Goal: Task Accomplishment & Management: Complete application form

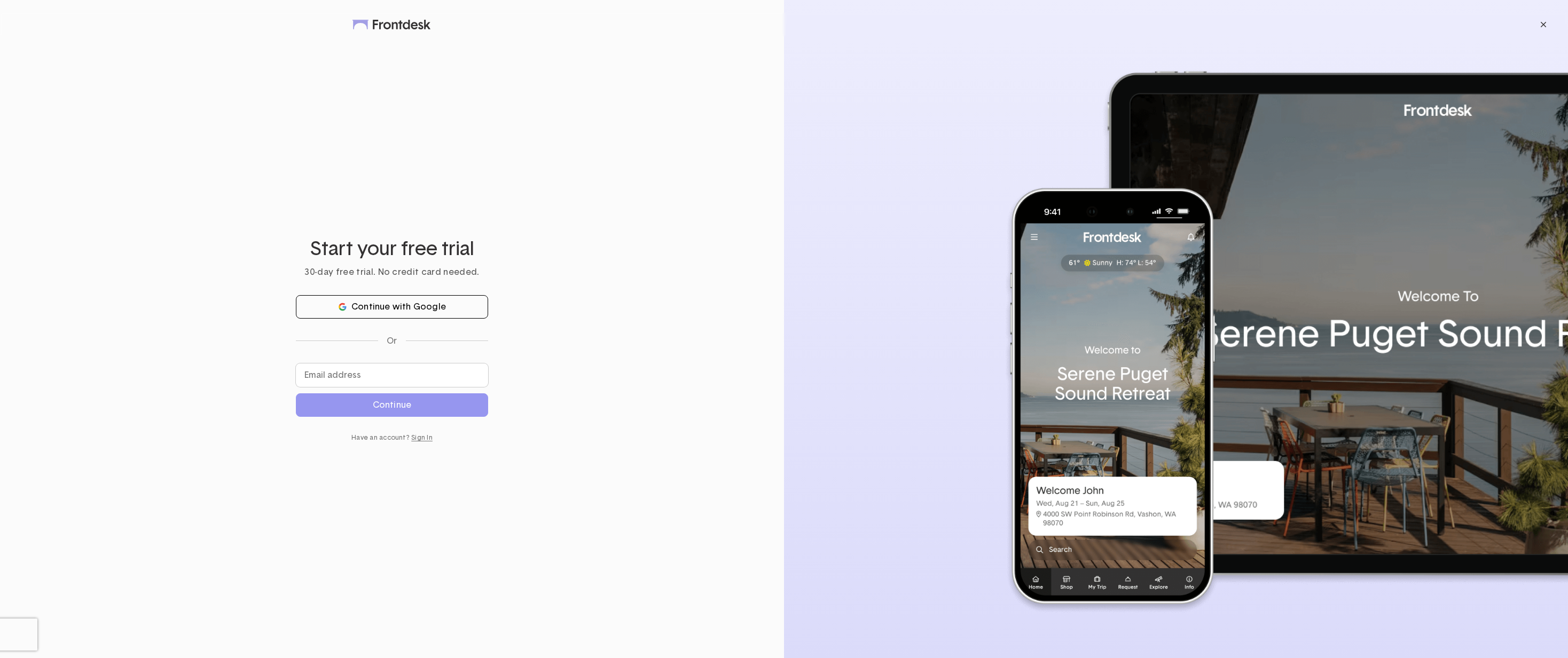
click at [440, 304] on button "Continue with Google" at bounding box center [391, 308] width 192 height 24
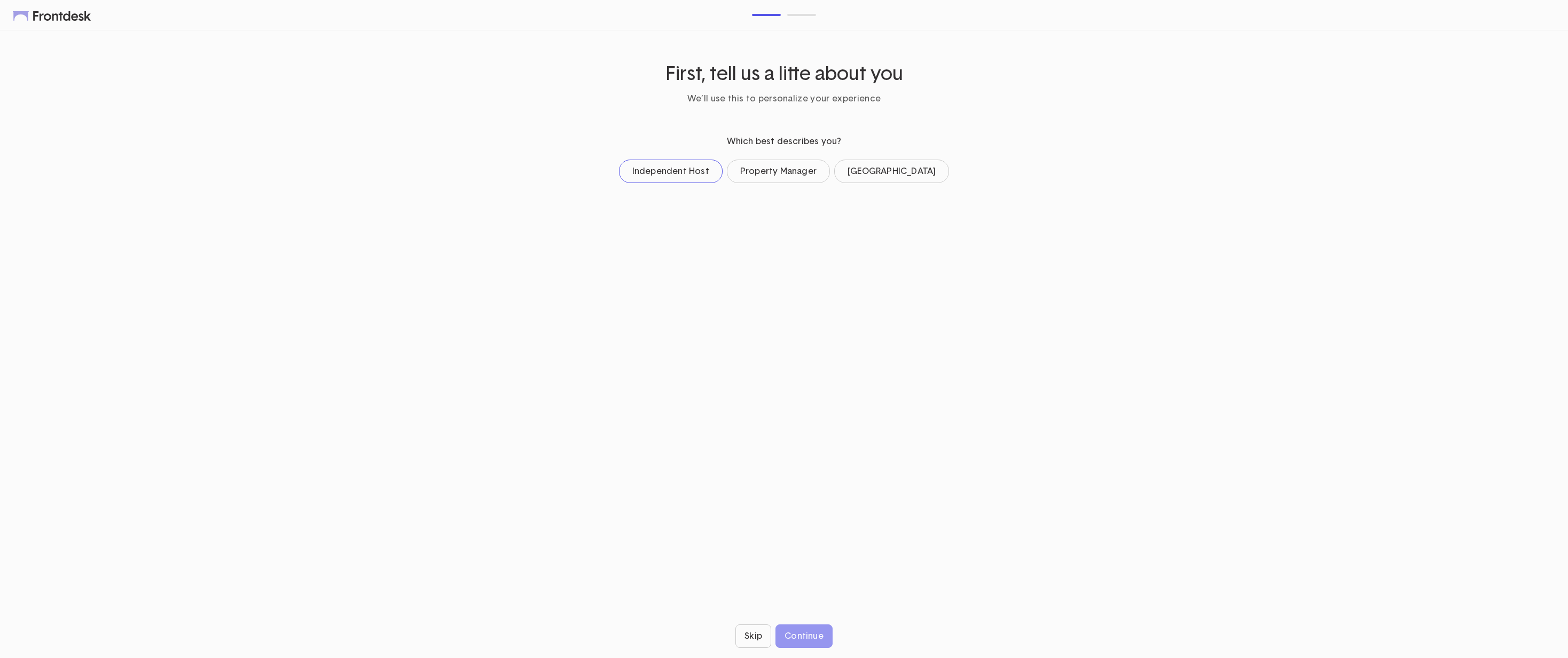
click at [690, 178] on button "Independent Host" at bounding box center [671, 171] width 104 height 24
drag, startPoint x: 678, startPoint y: 241, endPoint x: 816, endPoint y: 6, distance: 272.5
click at [816, 5] on div "First, tell us a litte about you We’ll use this to personalize your experience …" at bounding box center [784, 329] width 1568 height 658
drag, startPoint x: 682, startPoint y: 243, endPoint x: 793, endPoint y: 197, distance: 120.2
click at [793, 197] on form "Which best describes you? Independent Host Property Manager Boutique Hotel How …" at bounding box center [784, 194] width 1504 height 116
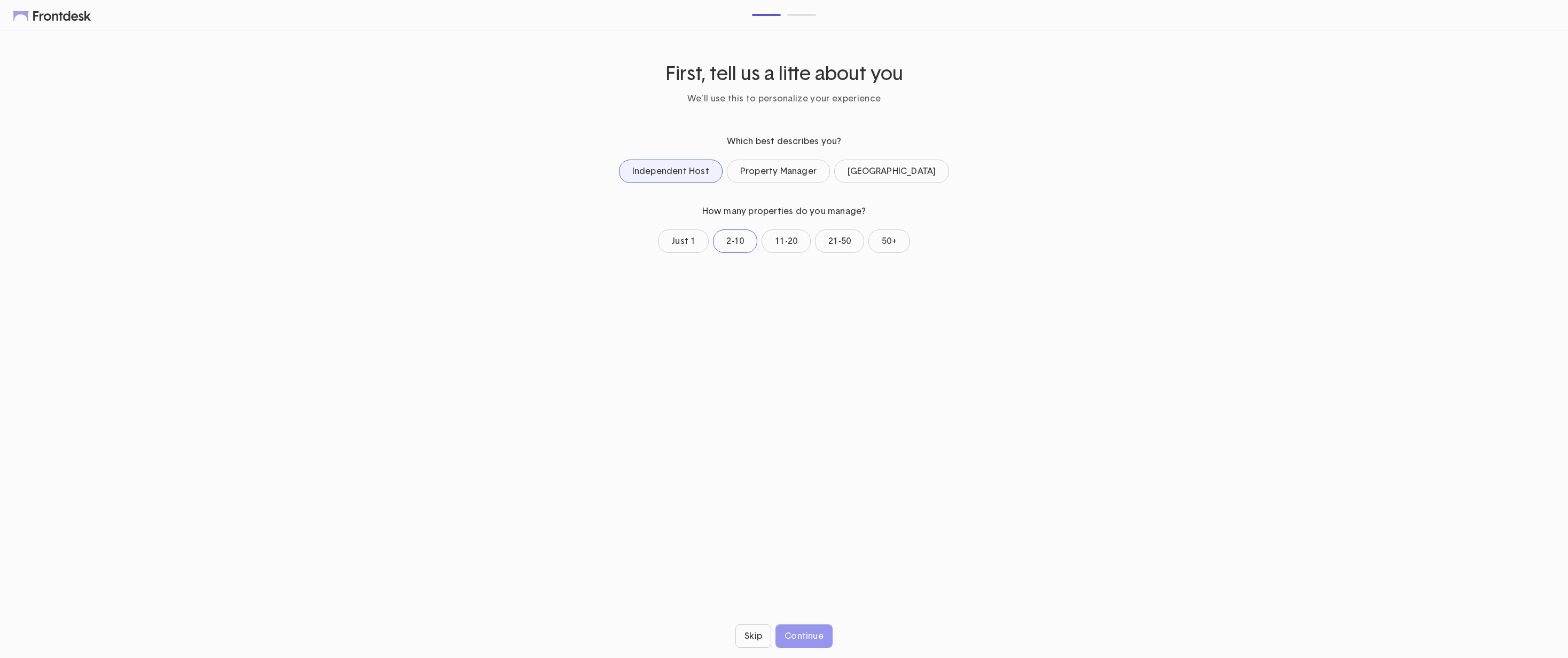
click at [741, 238] on button "2-10" at bounding box center [735, 242] width 45 height 24
click at [800, 638] on div "Continue" at bounding box center [803, 636] width 39 height 9
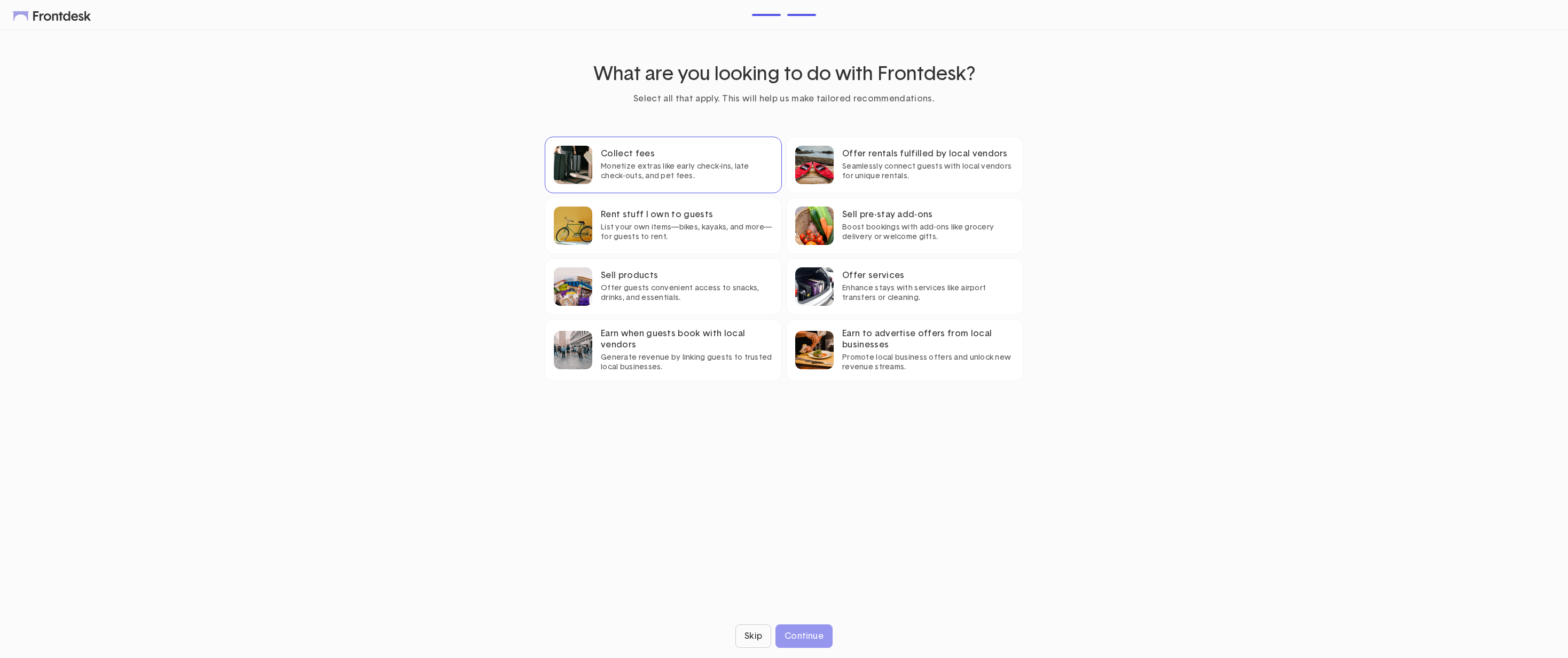
click at [654, 164] on div "Monetize extras like early check-ins, late check-outs, and pet fees." at bounding box center [687, 171] width 172 height 19
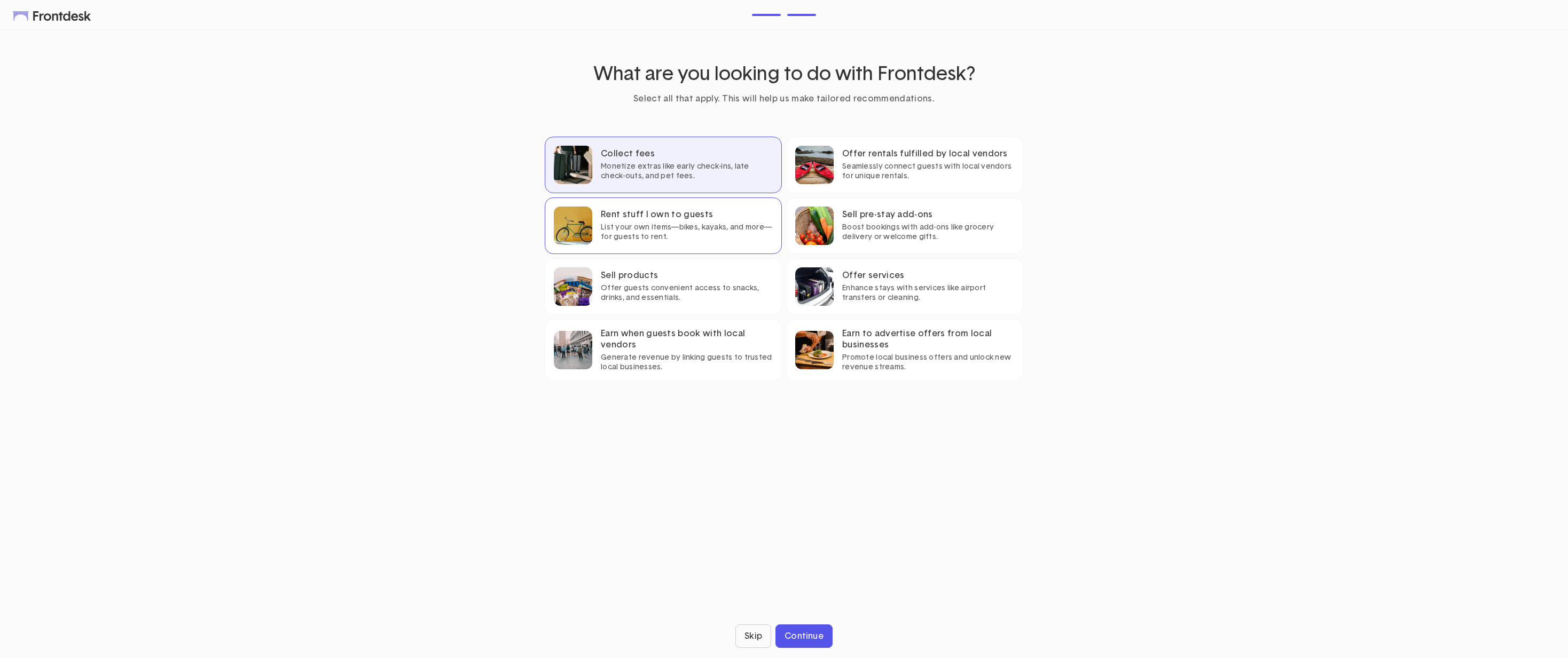
click at [655, 225] on div "List your own items—bikes, kayaks, and more—for guests to rent." at bounding box center [687, 232] width 172 height 19
click at [628, 304] on div "Sell products Offer guests convenient access to snacks, drinks, and essentials." at bounding box center [663, 287] width 237 height 57
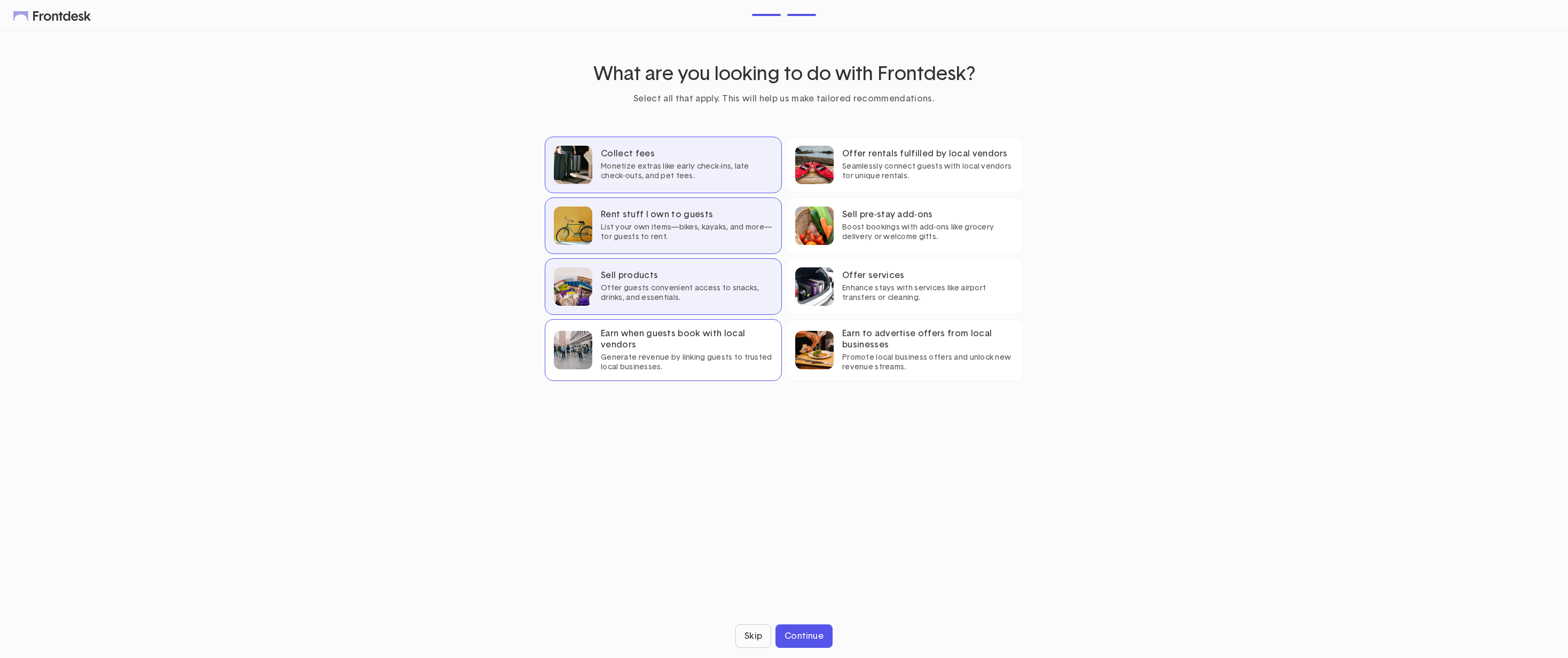
click at [678, 354] on div "Generate revenue by linking guests to trusted local businesses." at bounding box center [687, 362] width 172 height 19
click at [858, 167] on div "Seamlessly connect guests with local vendors for unique rentals." at bounding box center [928, 171] width 172 height 19
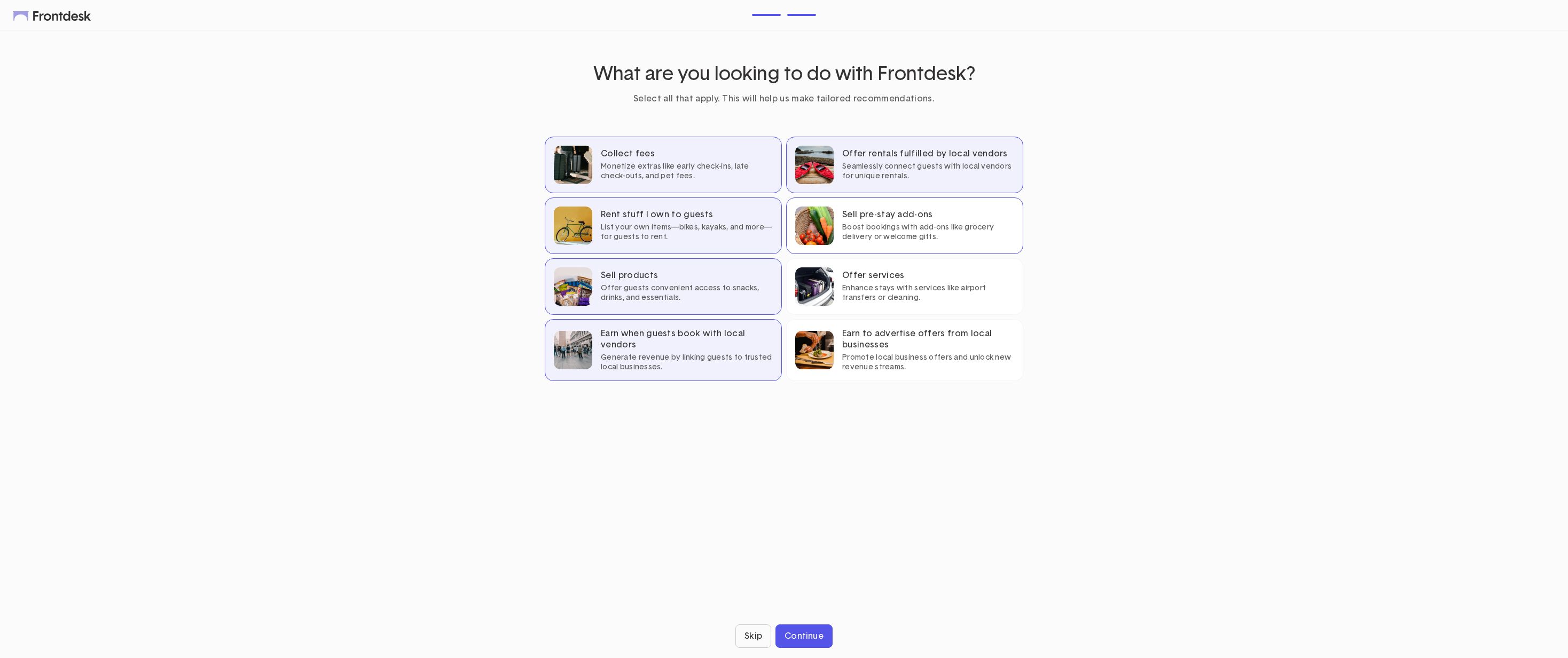
click at [912, 218] on div "Sell pre-stay add-ons" at bounding box center [928, 214] width 172 height 11
click at [925, 275] on div "Offer services" at bounding box center [928, 275] width 172 height 11
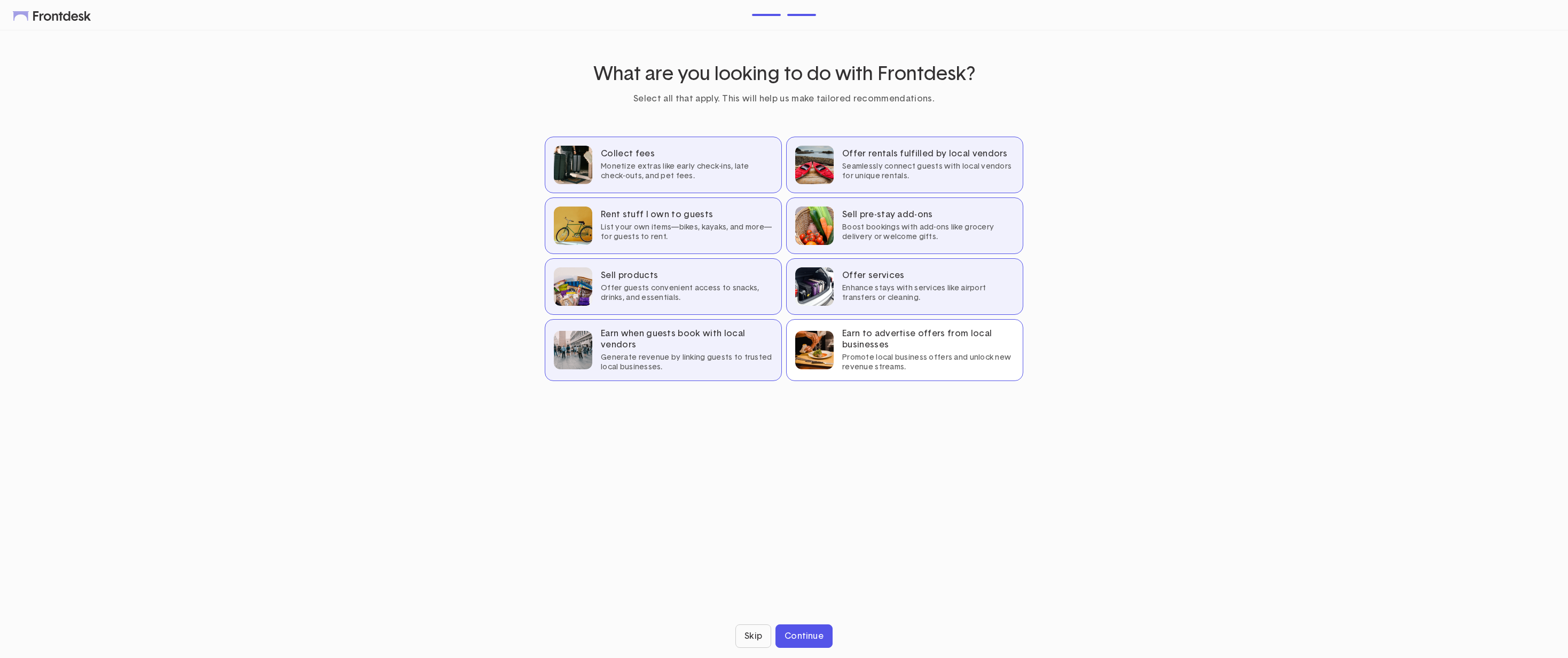
click at [913, 367] on div "Promote local business offers and unlock new revenue streams." at bounding box center [928, 362] width 172 height 19
click at [789, 631] on button "Continue" at bounding box center [803, 637] width 57 height 24
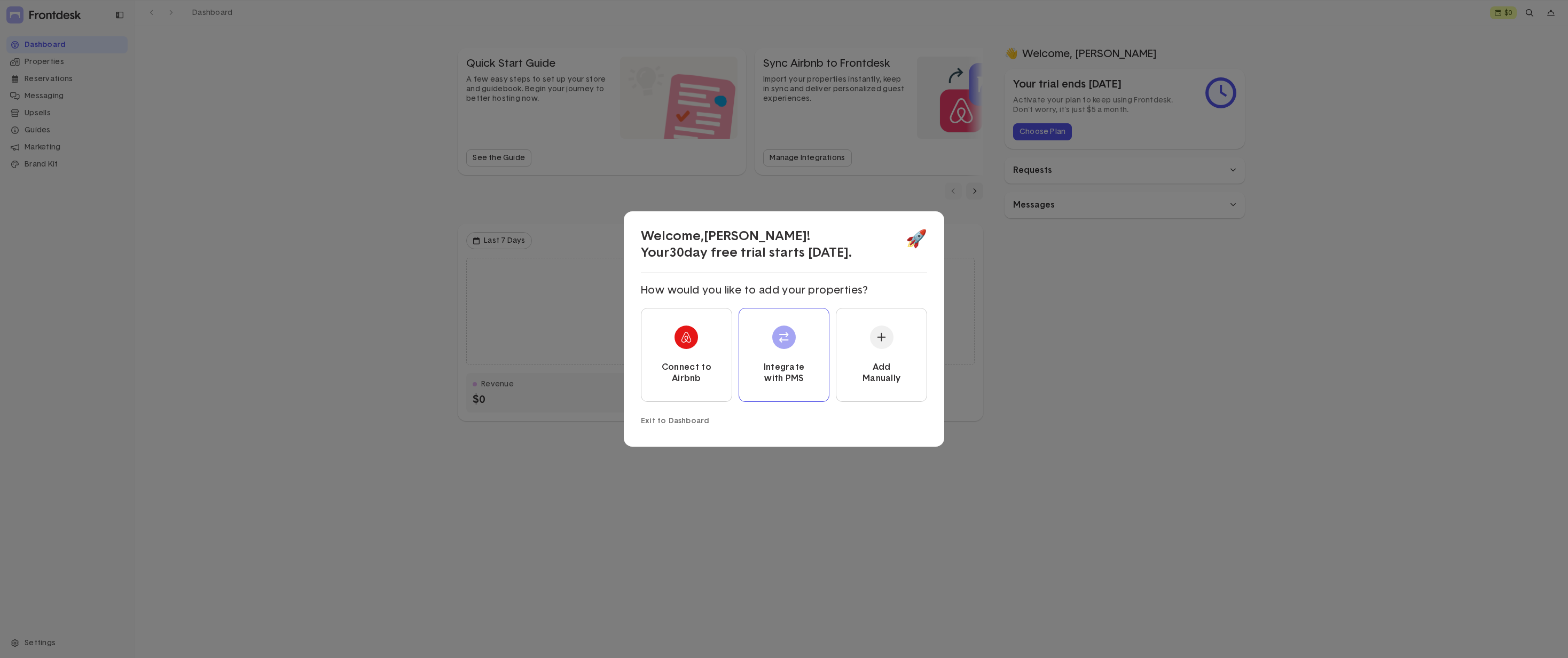
click at [801, 353] on button "Integrate with PMS" at bounding box center [784, 355] width 92 height 94
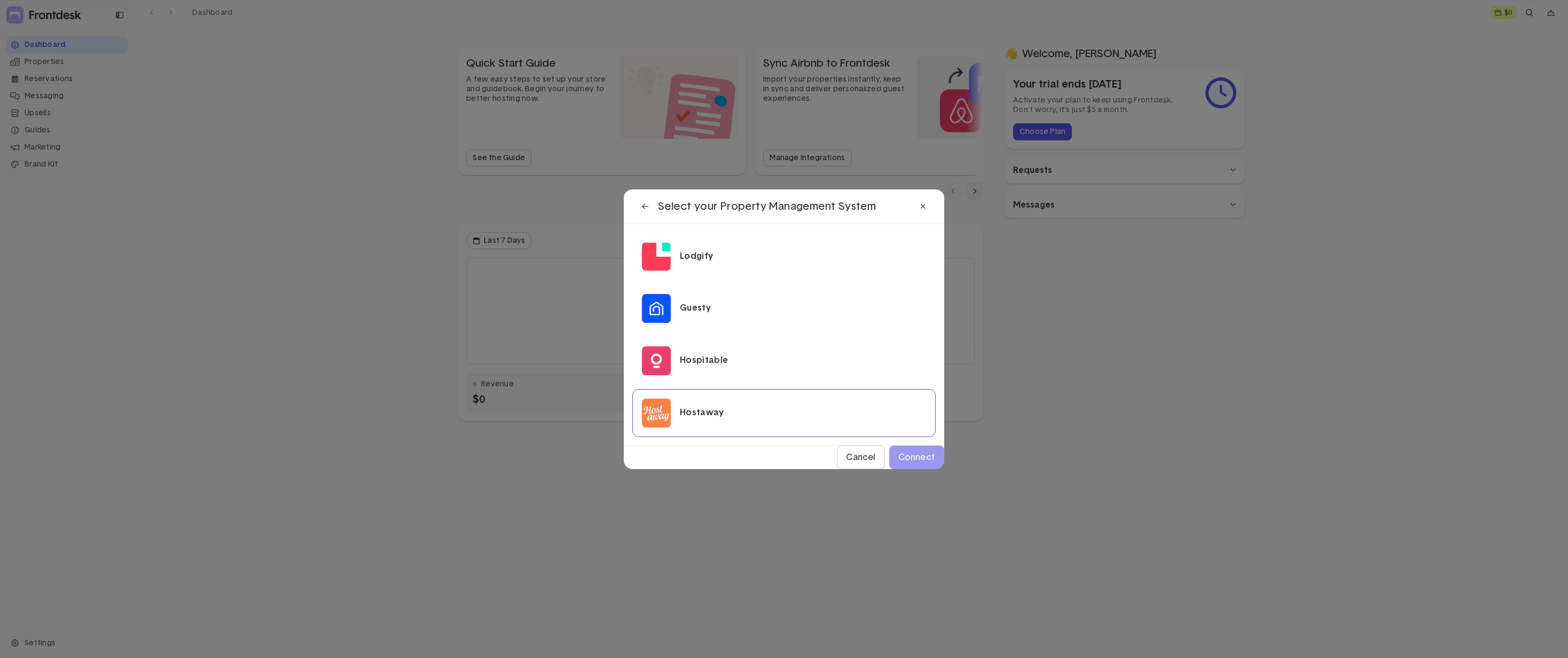
click at [690, 422] on div "Hostaway" at bounding box center [784, 413] width 304 height 48
click at [926, 458] on button "Connect" at bounding box center [916, 458] width 55 height 24
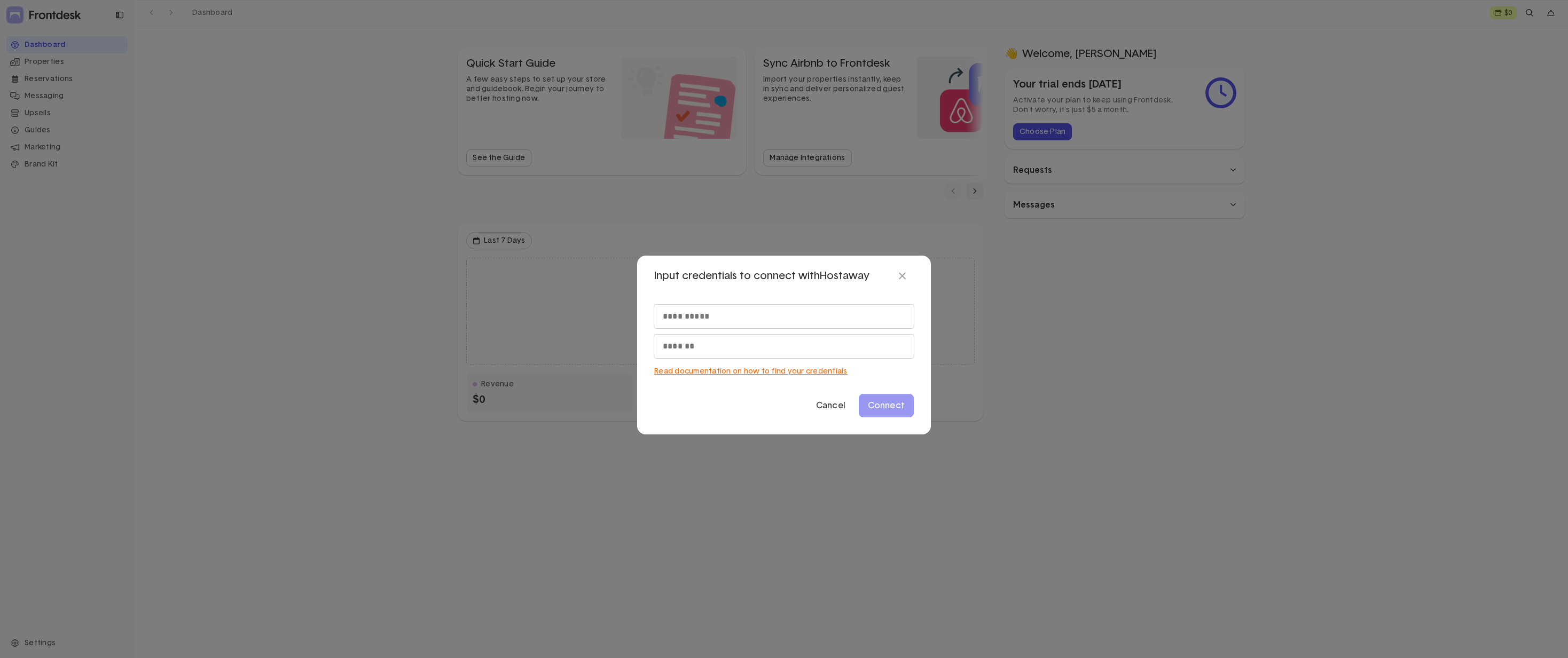
click at [759, 371] on link "Read documentation on how to find your credentials" at bounding box center [751, 372] width 193 height 10
click at [747, 324] on input "text" at bounding box center [784, 317] width 260 height 24
paste input "*****"
type input "*****"
click at [753, 356] on input "text" at bounding box center [784, 346] width 260 height 24
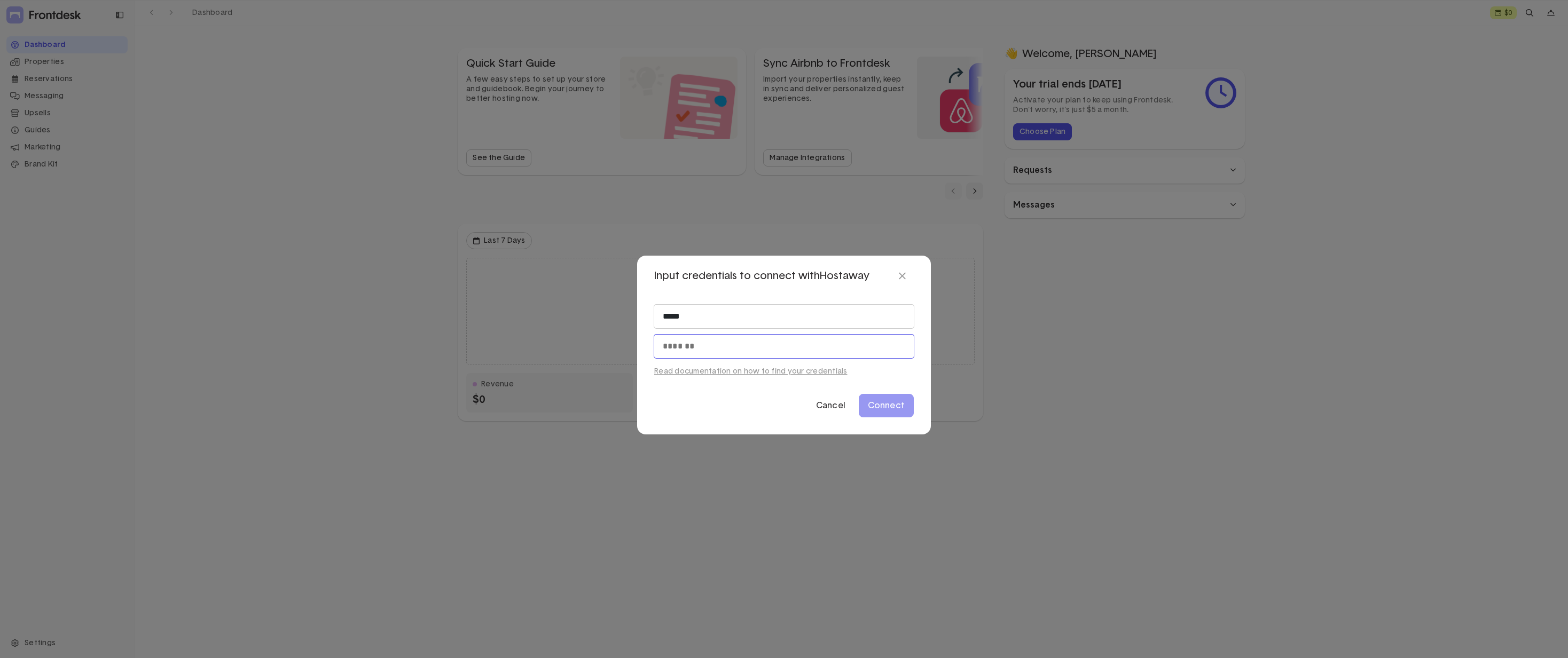
paste input "**********"
type input "**********"
click at [890, 399] on button "Connect" at bounding box center [886, 406] width 55 height 24
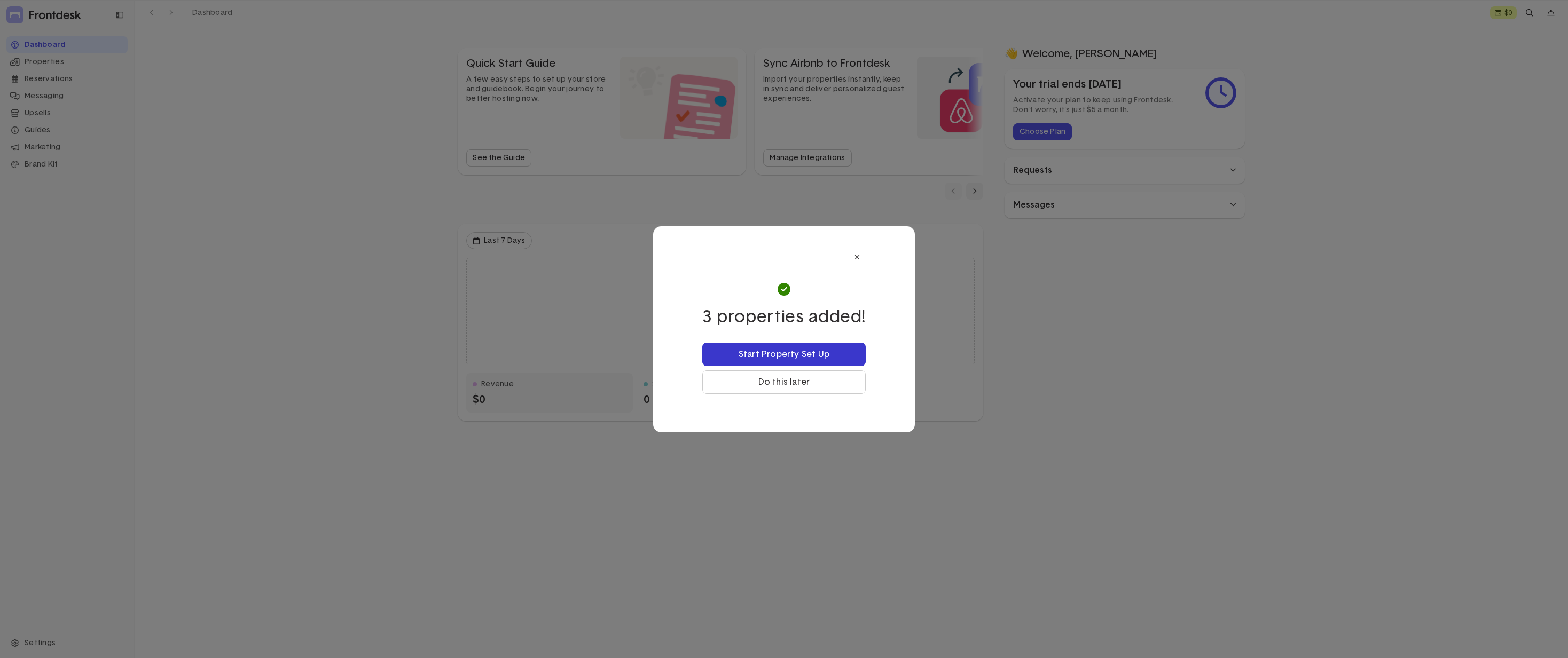
click at [829, 355] on button "Start Property Set Up" at bounding box center [784, 354] width 163 height 24
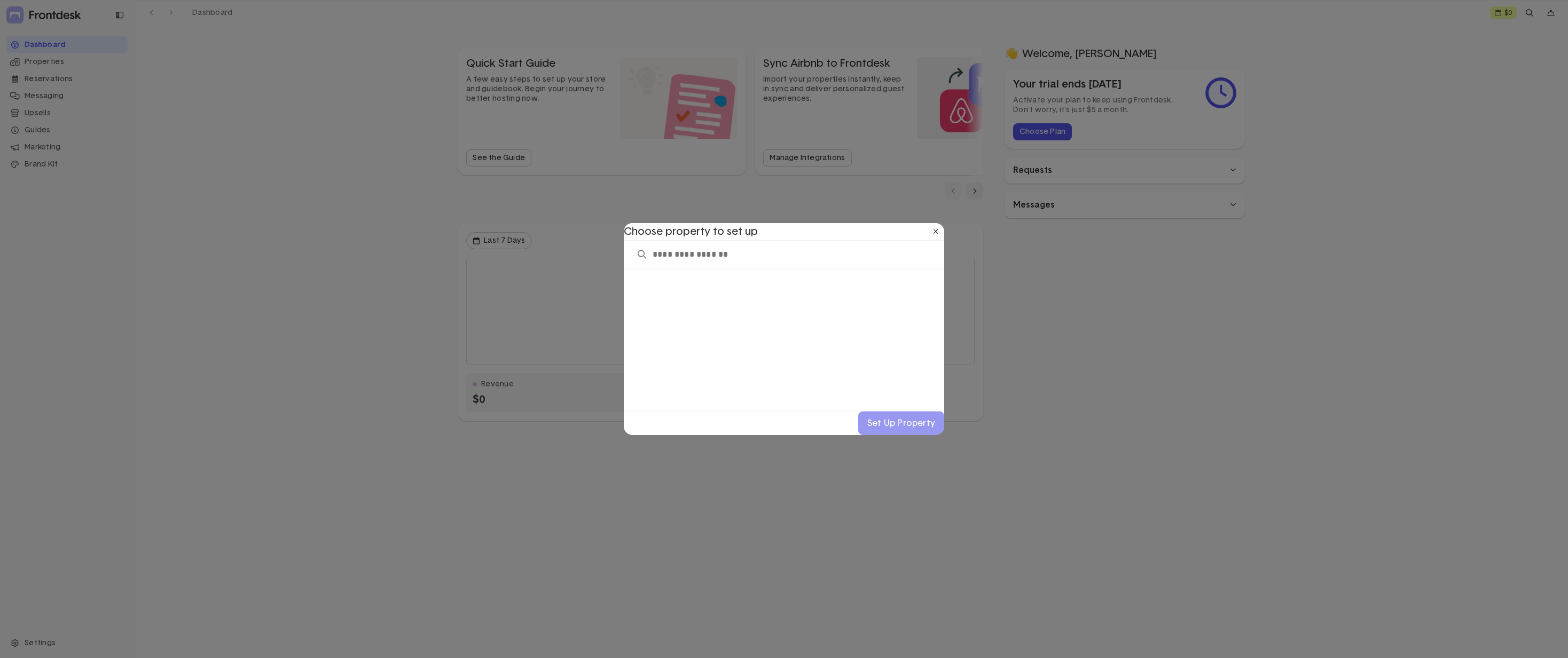
drag, startPoint x: 754, startPoint y: 327, endPoint x: 710, endPoint y: 261, distance: 79.3
click at [754, 327] on div at bounding box center [784, 339] width 321 height 142
click at [824, 345] on div at bounding box center [784, 339] width 321 height 142
drag, startPoint x: 708, startPoint y: 377, endPoint x: 690, endPoint y: 306, distance: 73.2
click at [697, 364] on div at bounding box center [784, 339] width 321 height 142
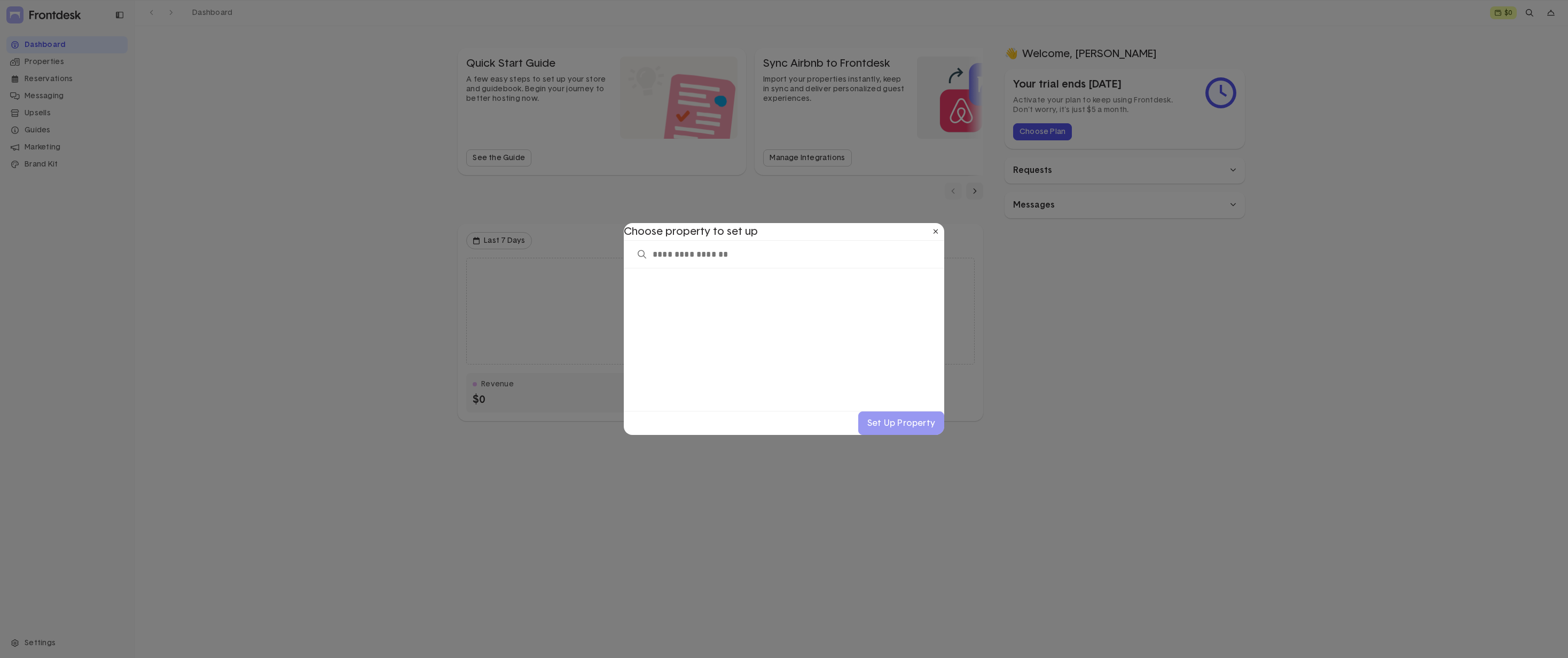
click at [691, 250] on input "dropdown trigger" at bounding box center [784, 254] width 321 height 28
click at [940, 230] on button at bounding box center [935, 231] width 17 height 17
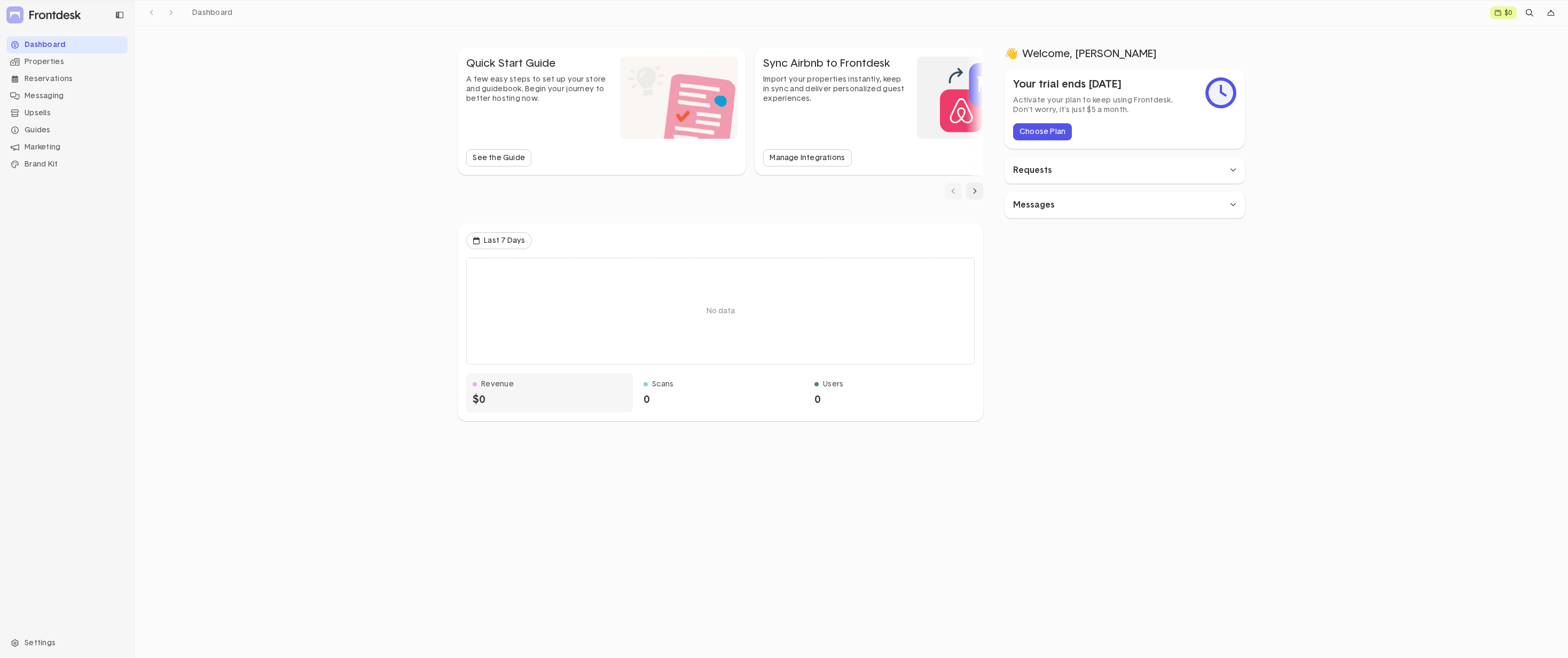
click at [347, 312] on div "Dashboard $0 Quick Start Guide A few easy steps to set up your store and guideb…" at bounding box center [851, 329] width 1434 height 658
click at [74, 61] on div "Properties" at bounding box center [67, 62] width 121 height 17
